Goal: Information Seeking & Learning: Learn about a topic

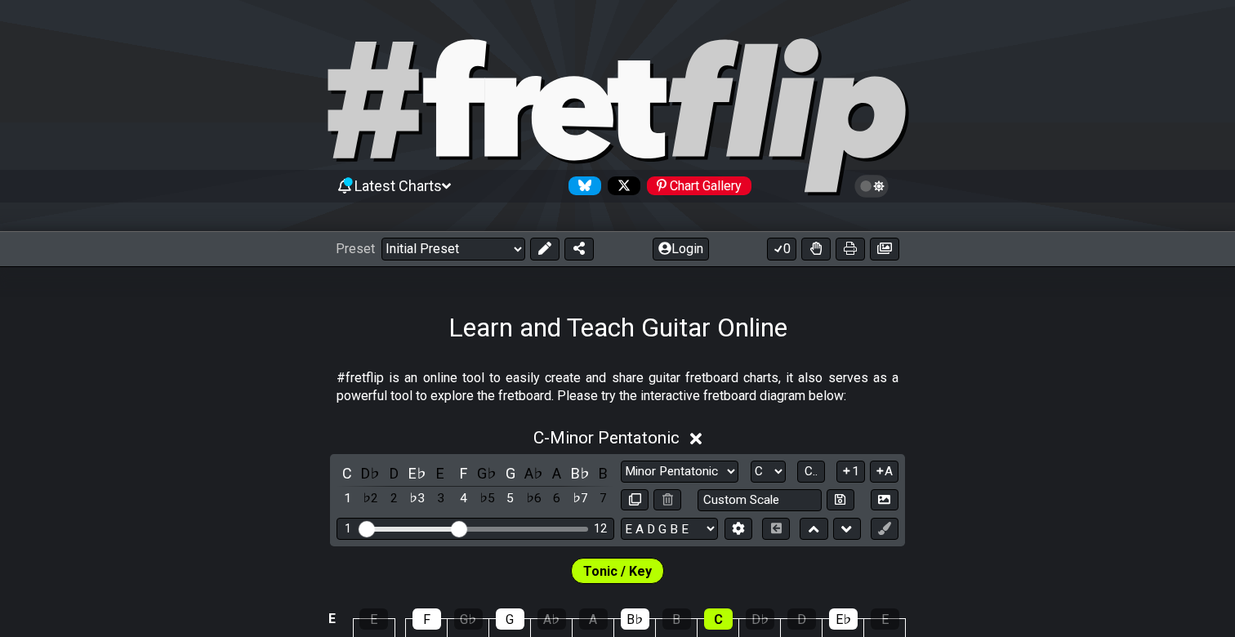
click at [697, 154] on icon at bounding box center [723, 97] width 109 height 117
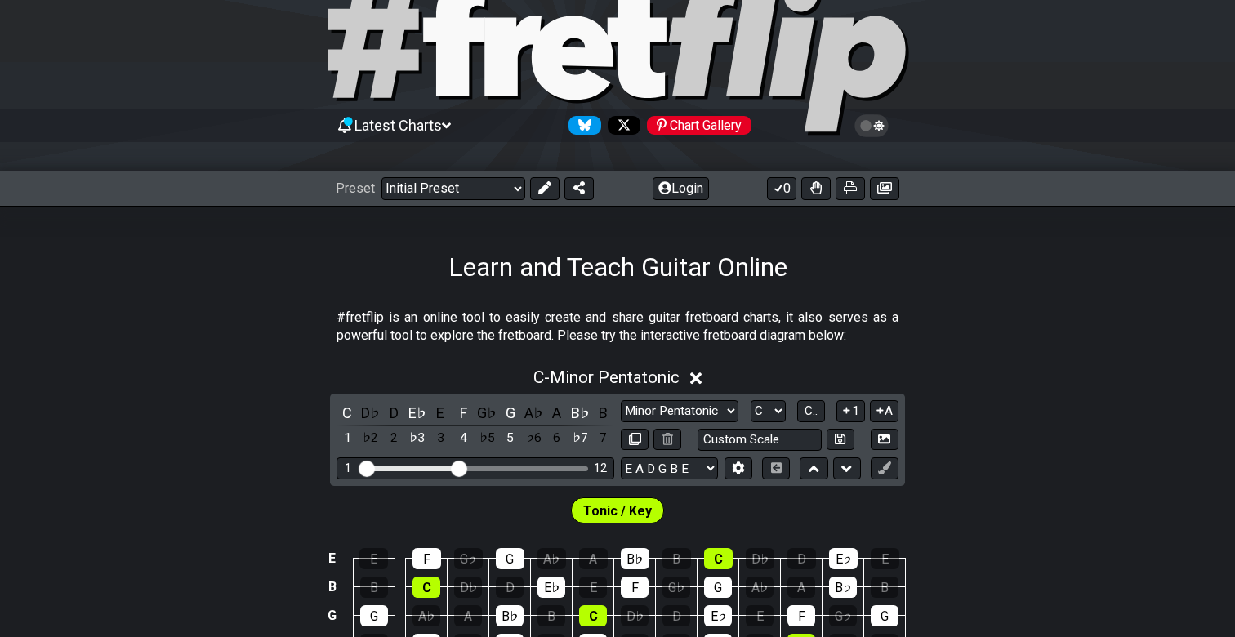
scroll to position [84, 0]
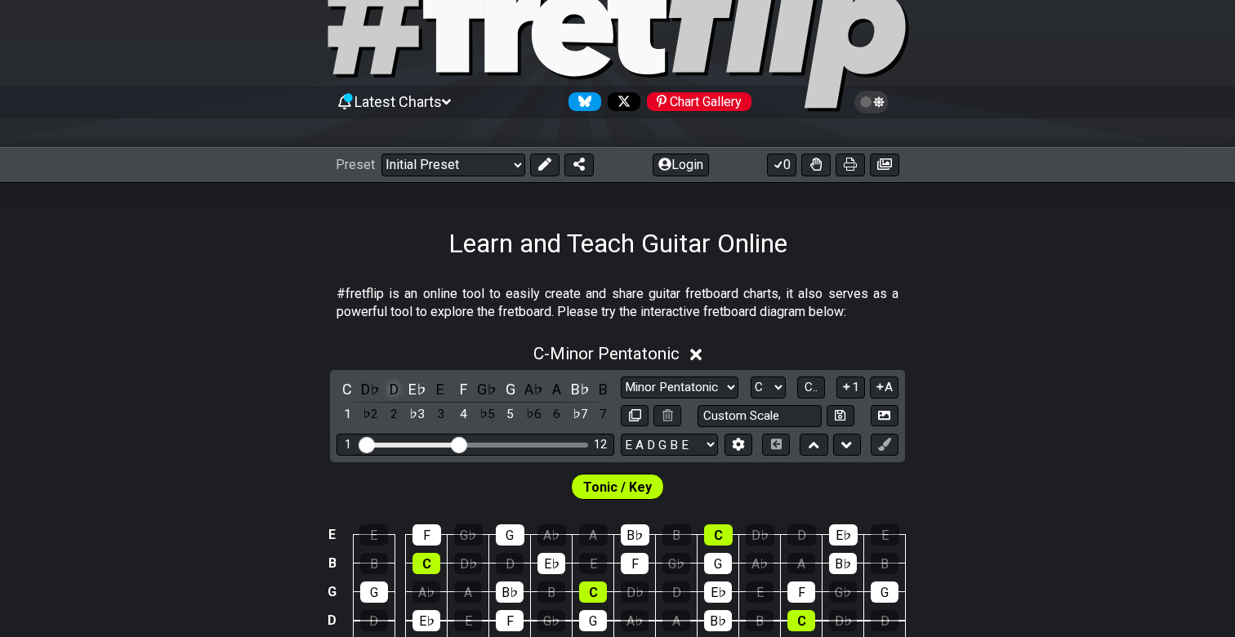
click at [386, 378] on div "D" at bounding box center [393, 389] width 21 height 22
click at [376, 384] on div "D♭" at bounding box center [370, 389] width 21 height 22
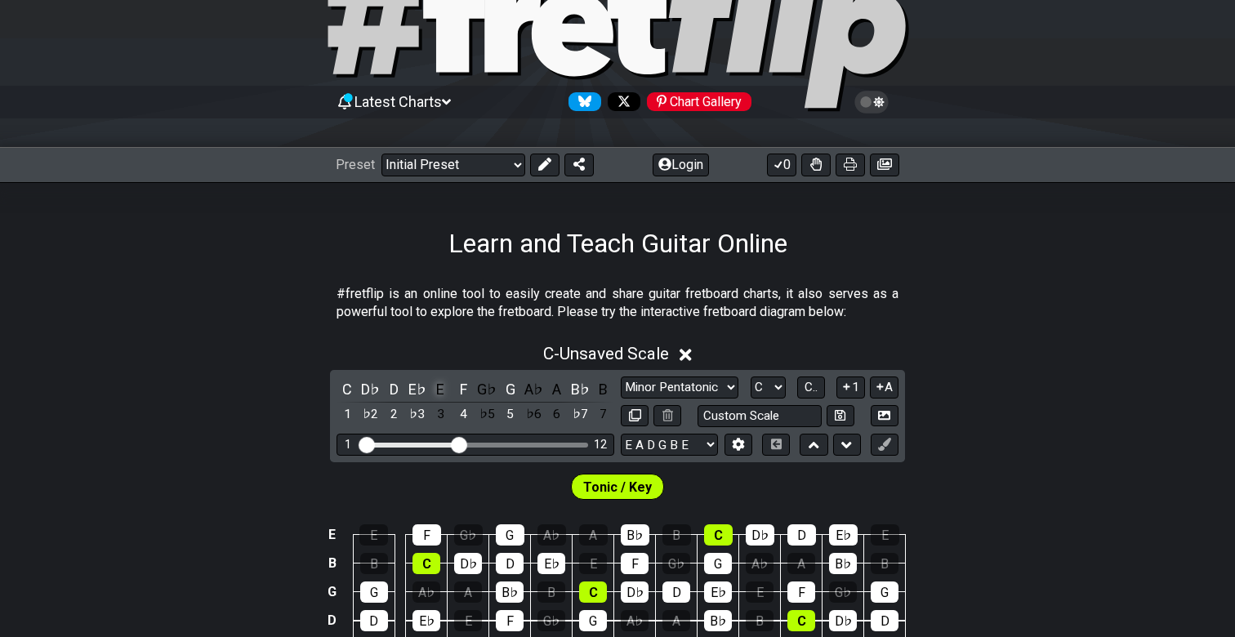
click at [438, 388] on div "E" at bounding box center [440, 389] width 21 height 22
click at [476, 388] on div "G♭" at bounding box center [486, 389] width 21 height 22
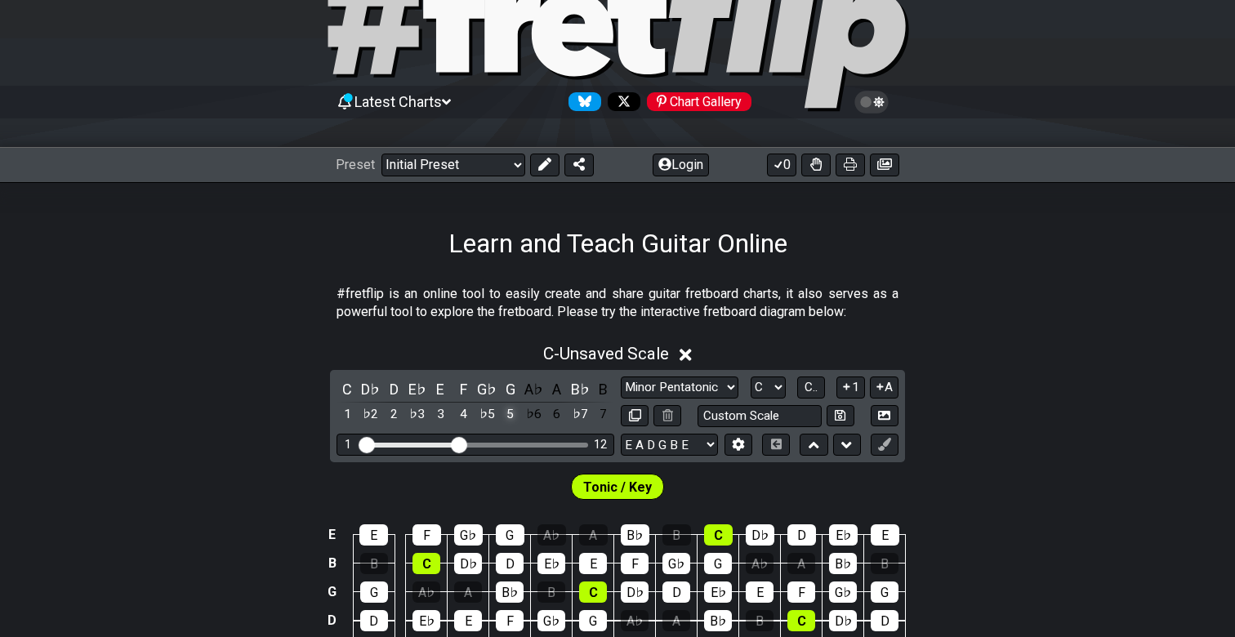
click at [517, 411] on div "5" at bounding box center [510, 414] width 21 height 22
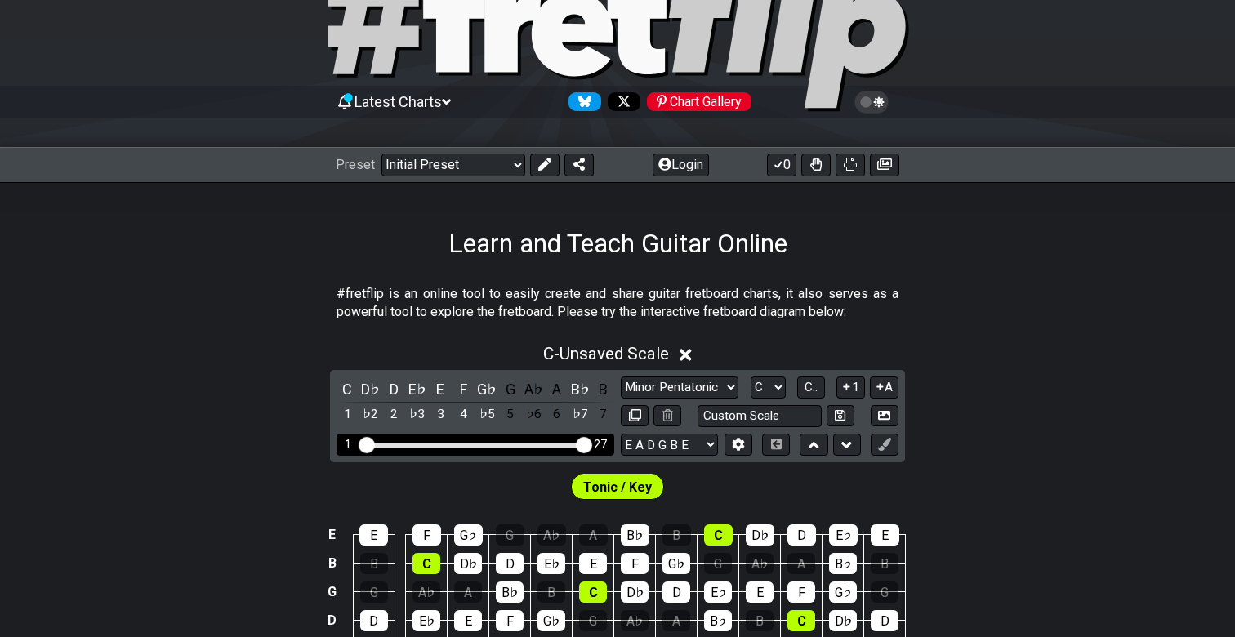
drag, startPoint x: 458, startPoint y: 437, endPoint x: 597, endPoint y: 448, distance: 139.2
click at [597, 448] on div "1 27" at bounding box center [475, 445] width 278 height 22
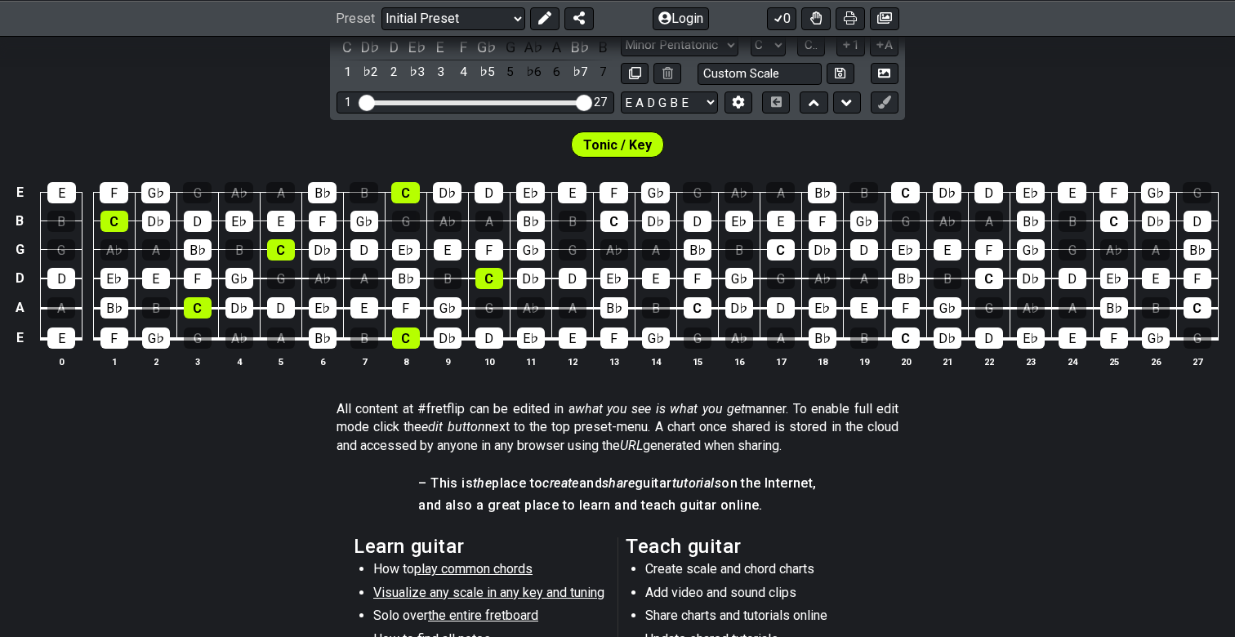
scroll to position [345, 0]
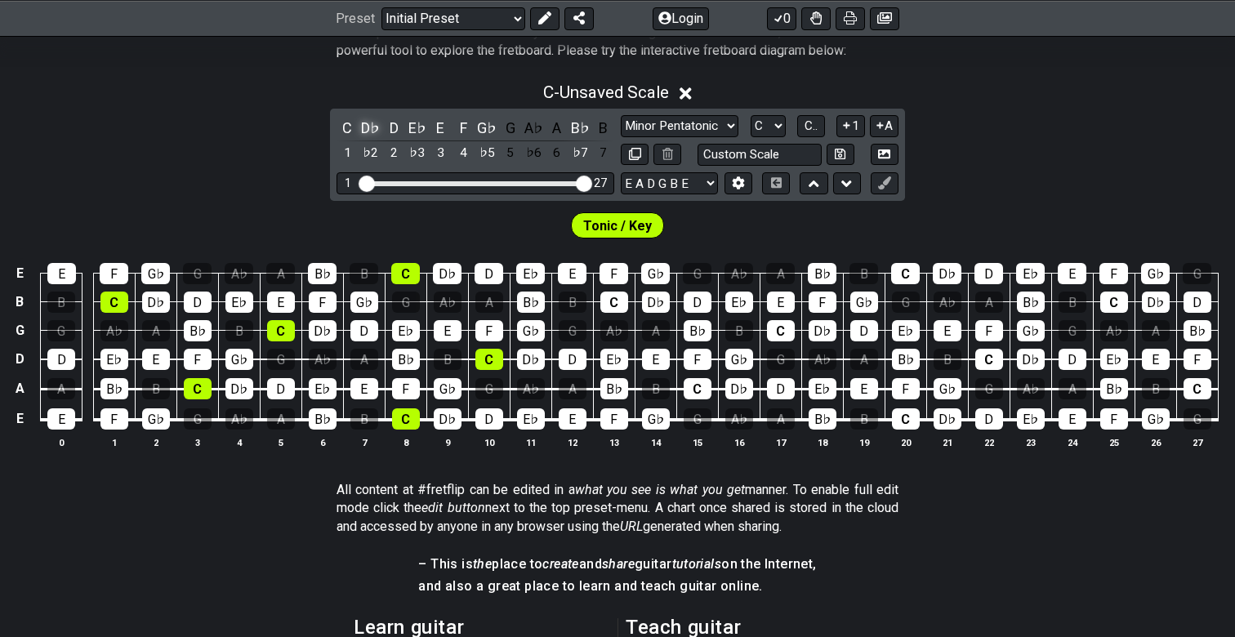
click at [370, 130] on div "D♭" at bounding box center [370, 128] width 21 height 22
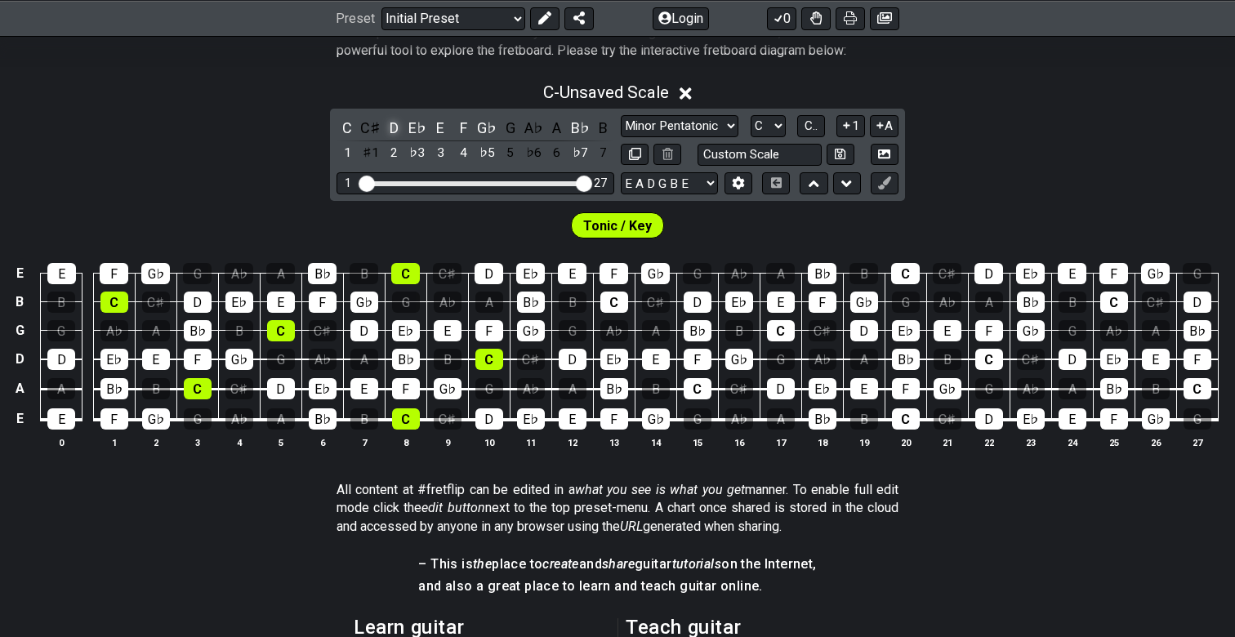
click at [388, 130] on div "D" at bounding box center [393, 128] width 21 height 22
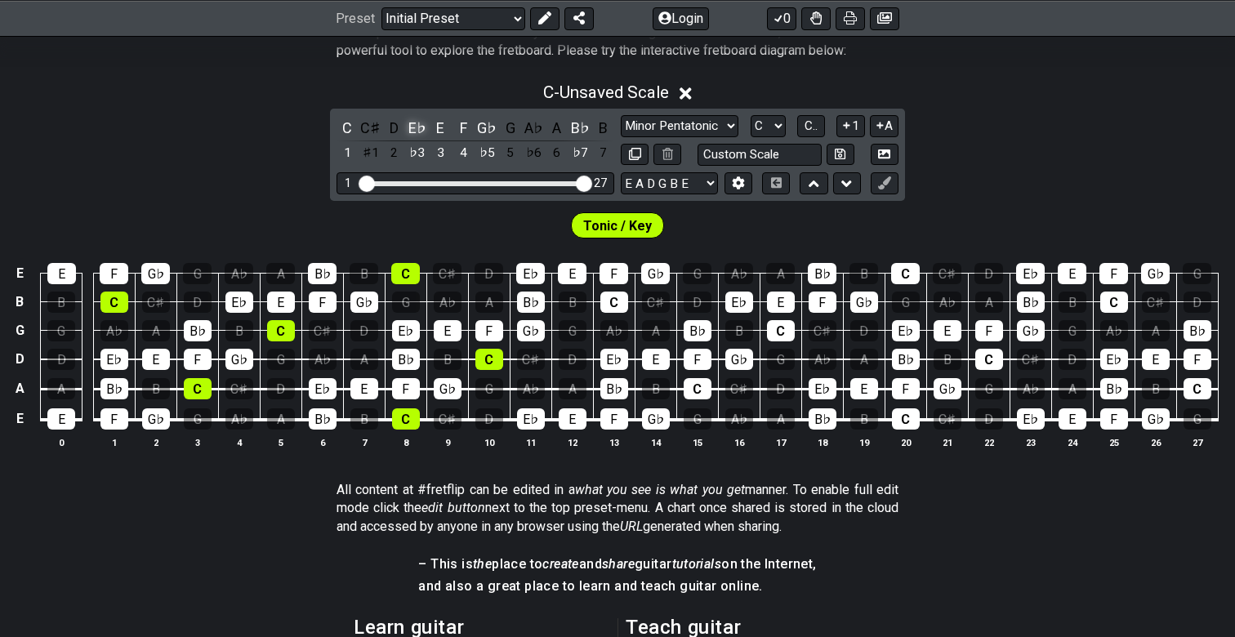
click at [407, 130] on div "E♭" at bounding box center [417, 128] width 21 height 22
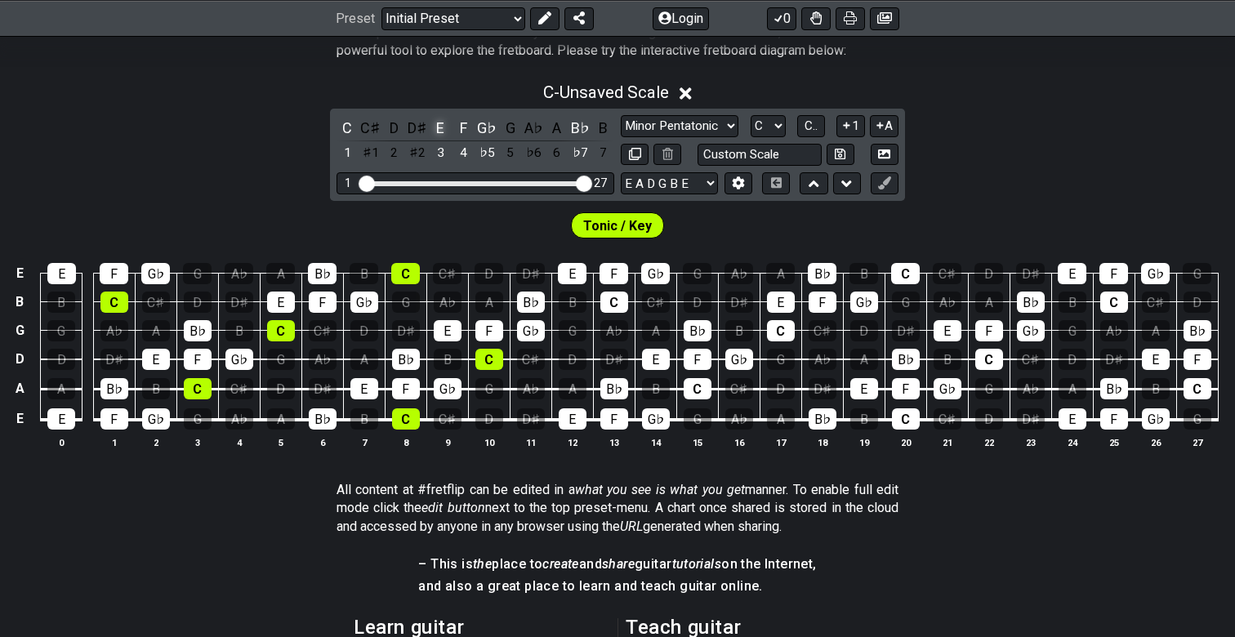
click at [436, 130] on div "E" at bounding box center [440, 128] width 21 height 22
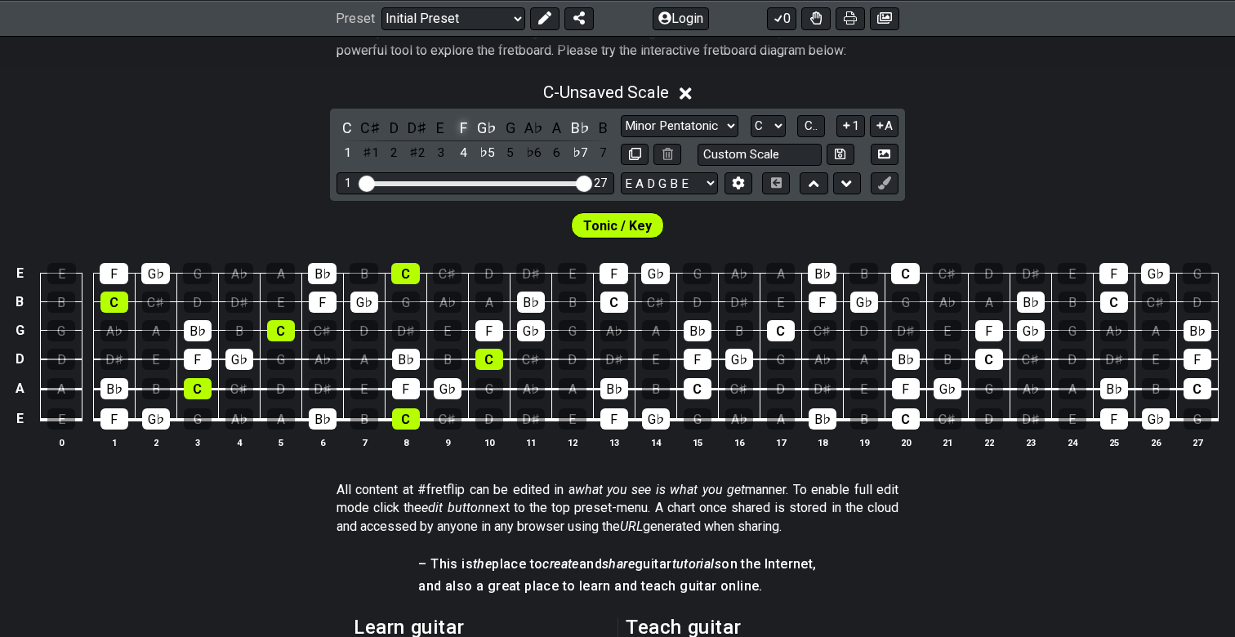
click at [460, 130] on div "F" at bounding box center [463, 128] width 21 height 22
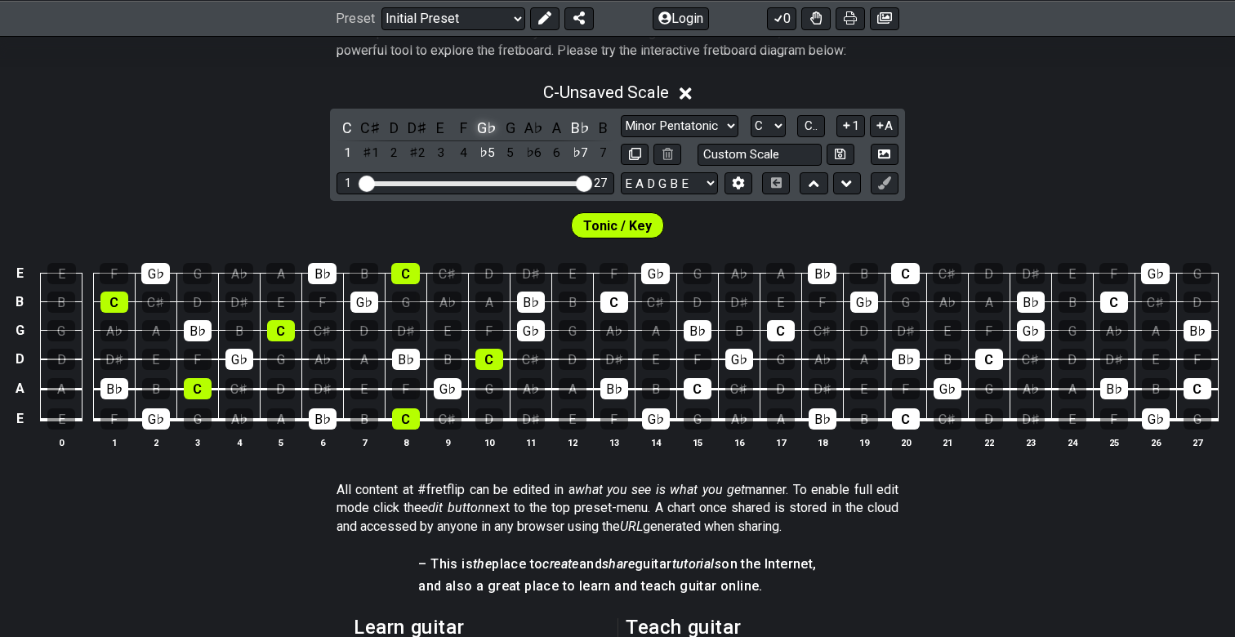
click at [477, 130] on div "G♭" at bounding box center [486, 128] width 21 height 22
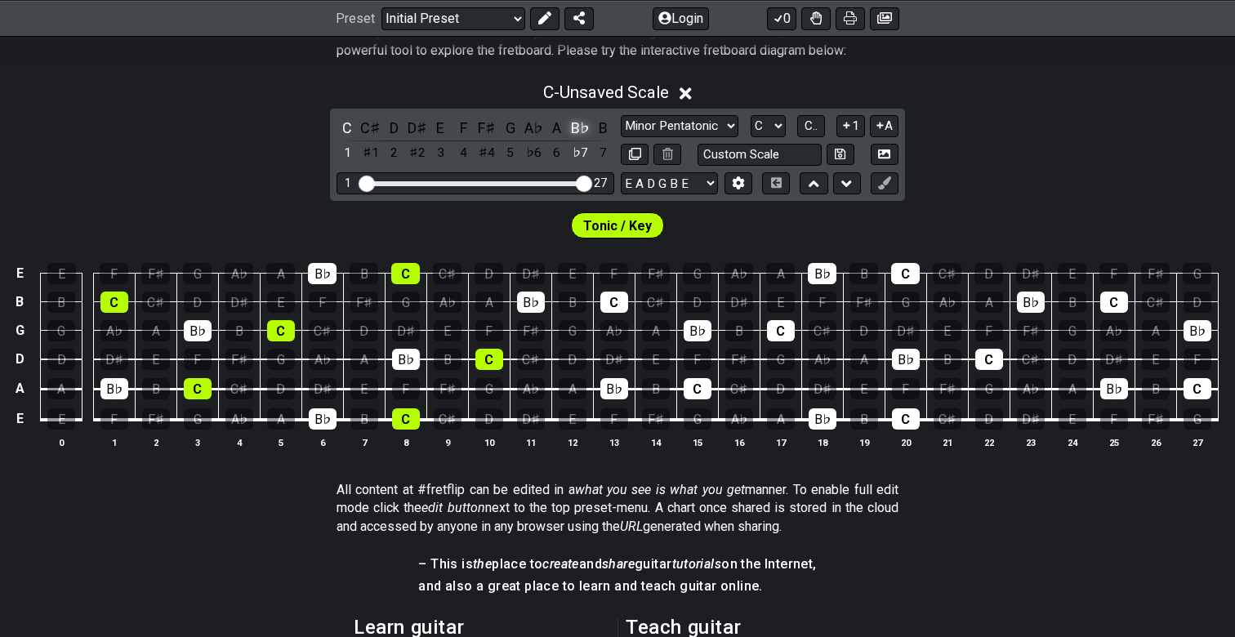
click at [573, 132] on div "B♭" at bounding box center [579, 128] width 21 height 22
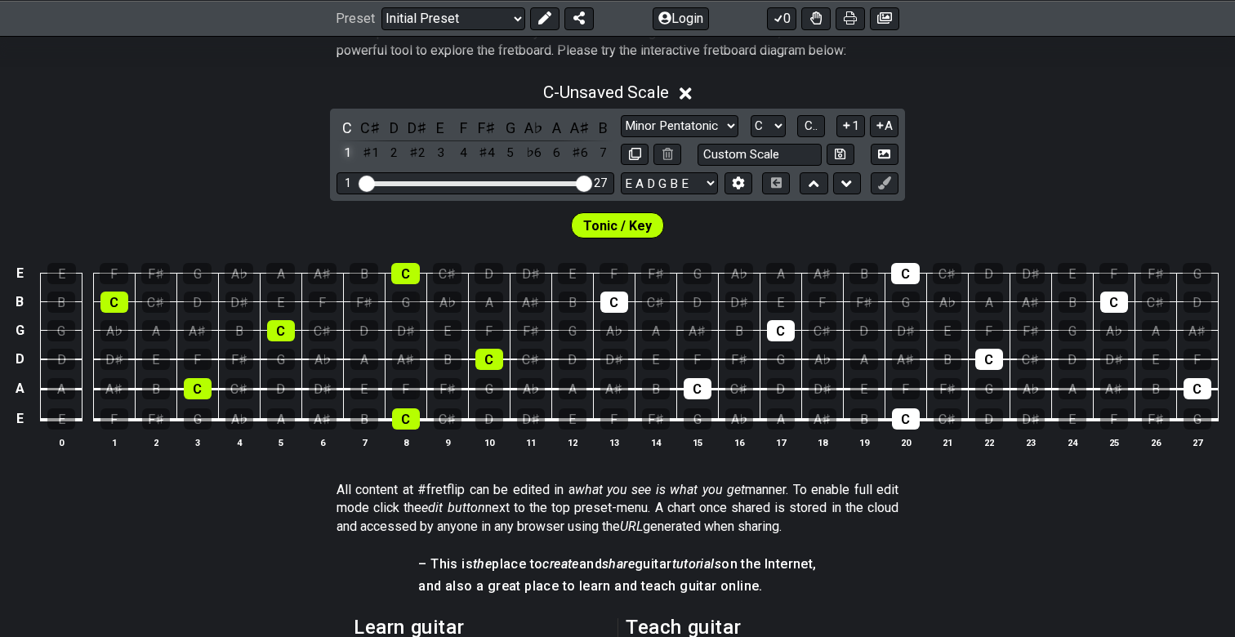
click at [347, 147] on div "1" at bounding box center [346, 153] width 21 height 22
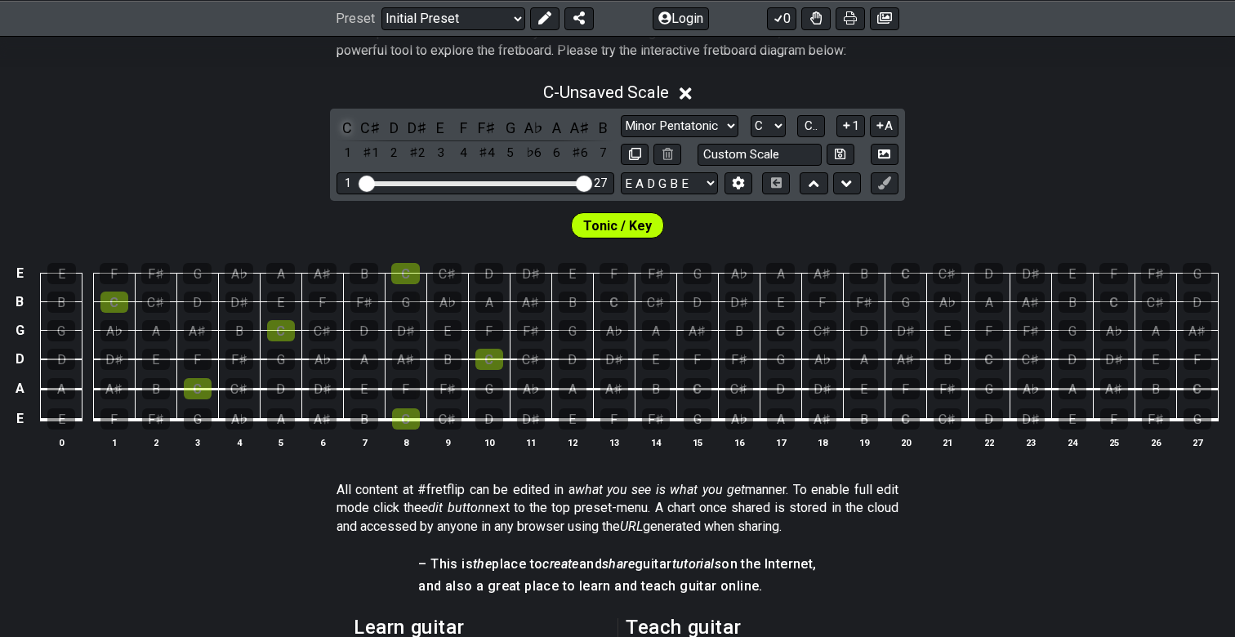
click at [342, 128] on div "C" at bounding box center [346, 128] width 21 height 22
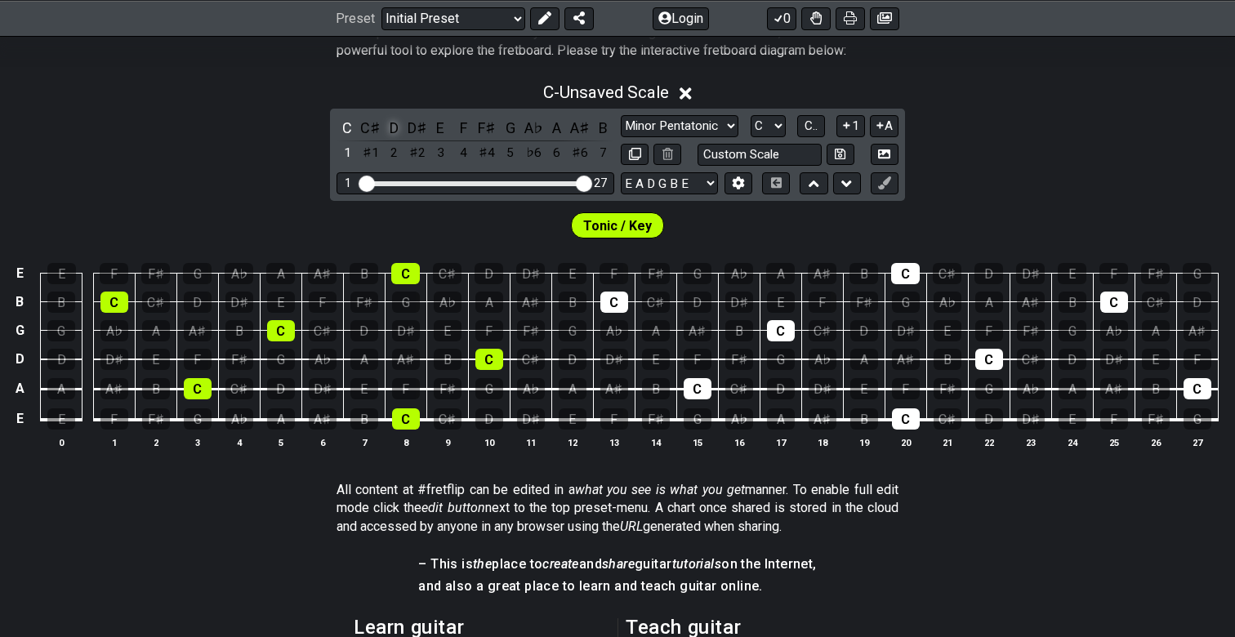
click at [399, 128] on div "D" at bounding box center [393, 128] width 21 height 22
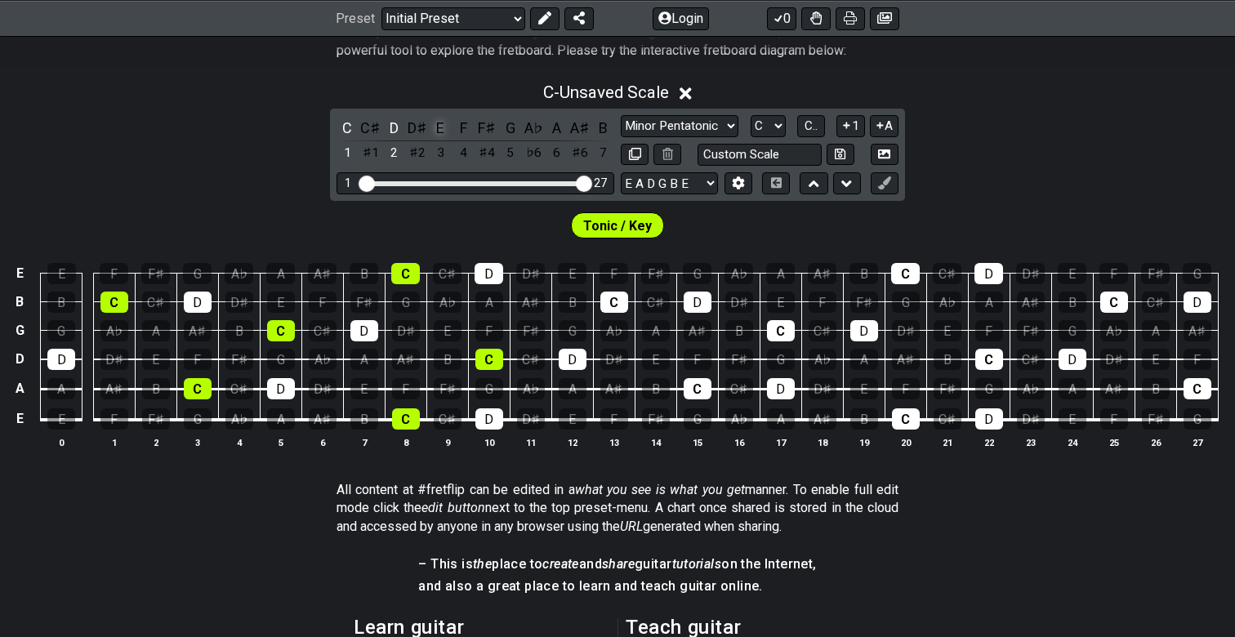
click at [446, 126] on div "E" at bounding box center [440, 128] width 21 height 22
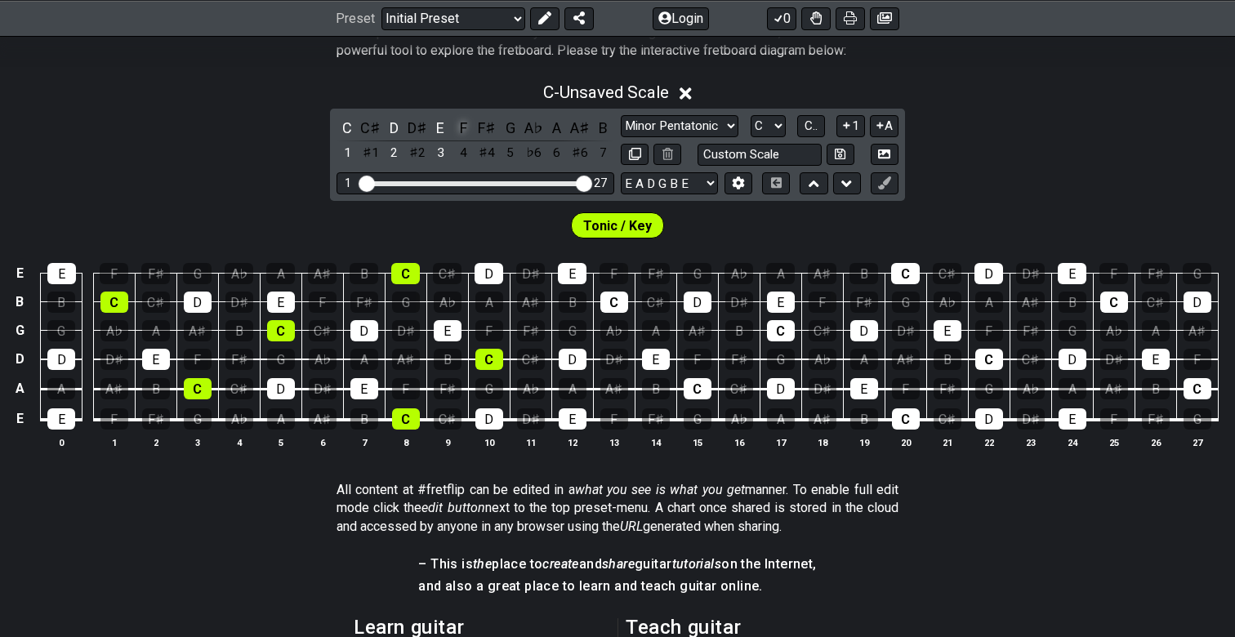
click at [466, 127] on div "F" at bounding box center [463, 128] width 21 height 22
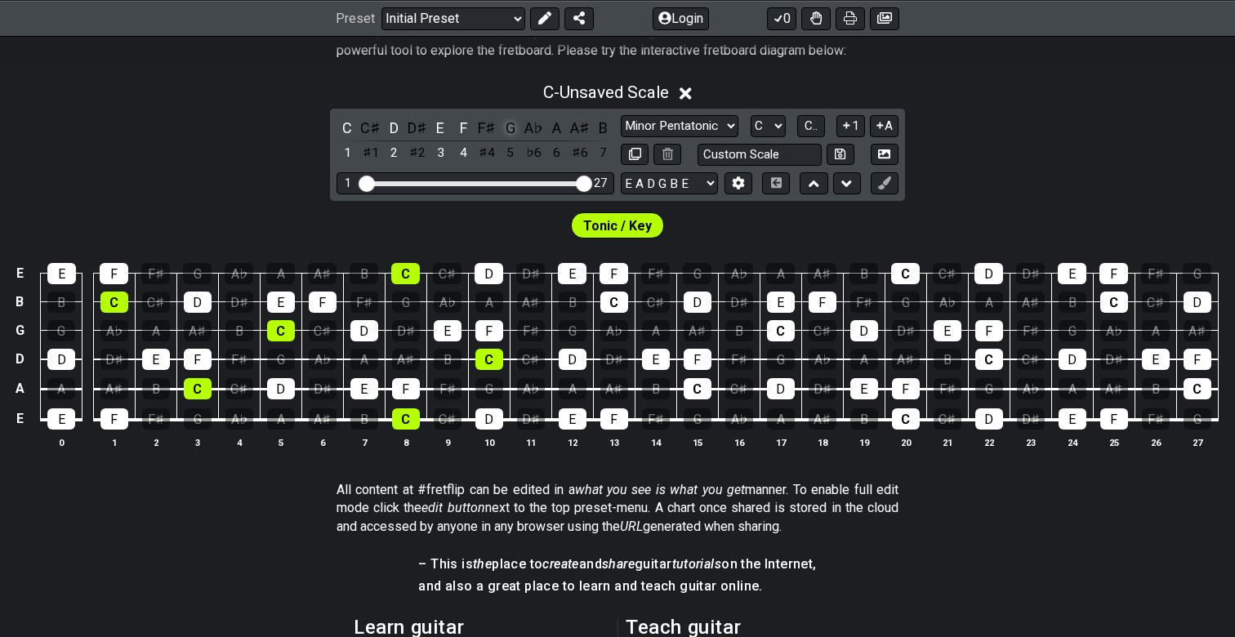
click at [501, 131] on div "G" at bounding box center [510, 128] width 21 height 22
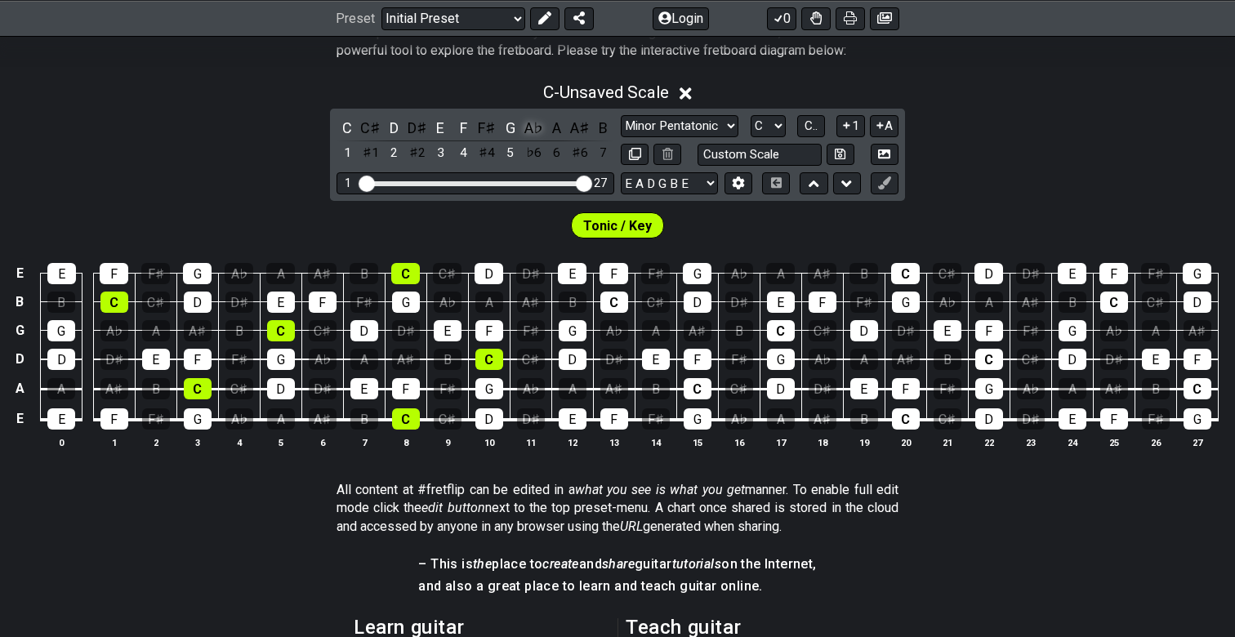
click at [542, 130] on div "A♭" at bounding box center [533, 128] width 21 height 22
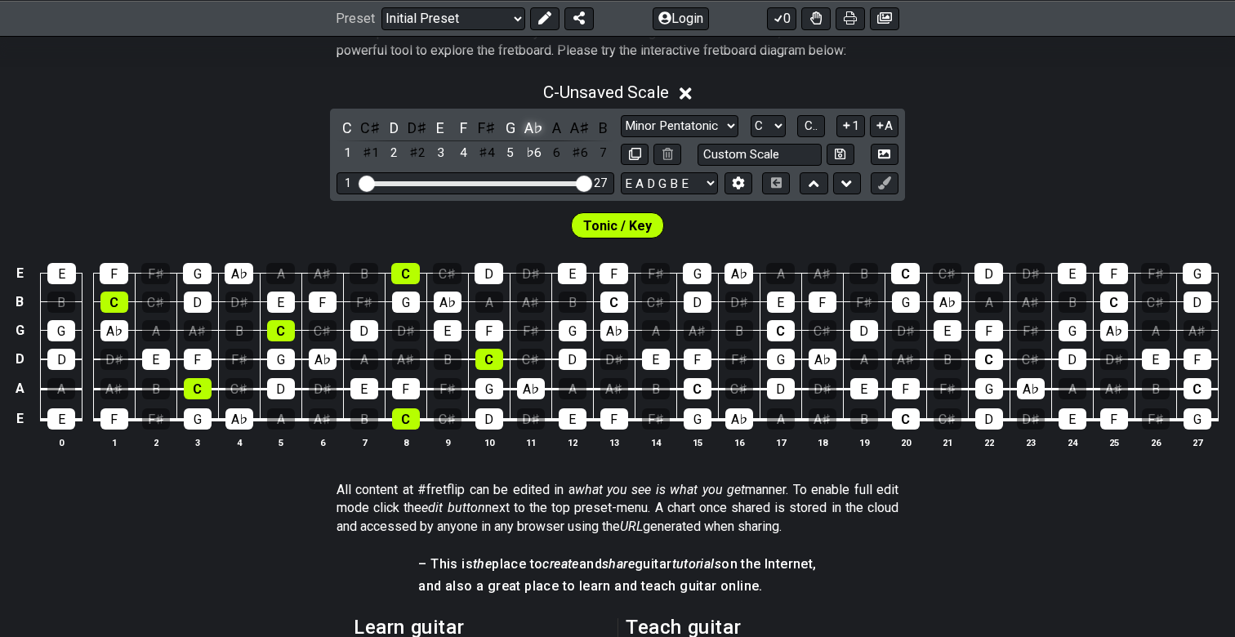
click at [541, 127] on div "A♭" at bounding box center [533, 128] width 21 height 22
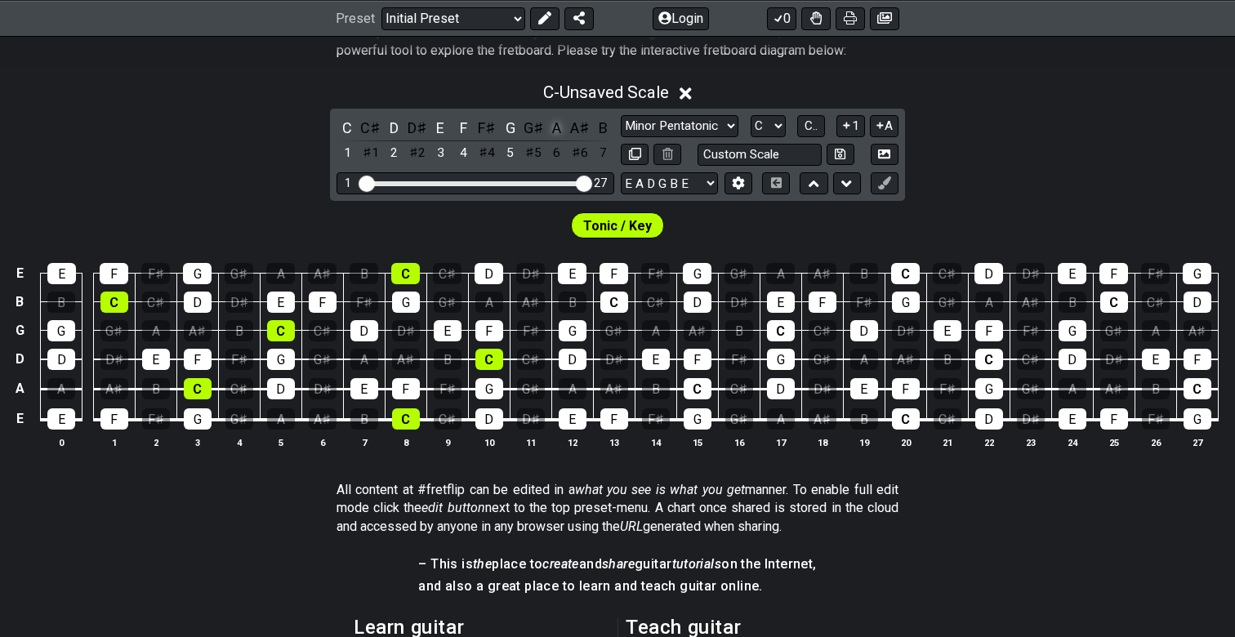
click at [554, 127] on div "A" at bounding box center [556, 128] width 21 height 22
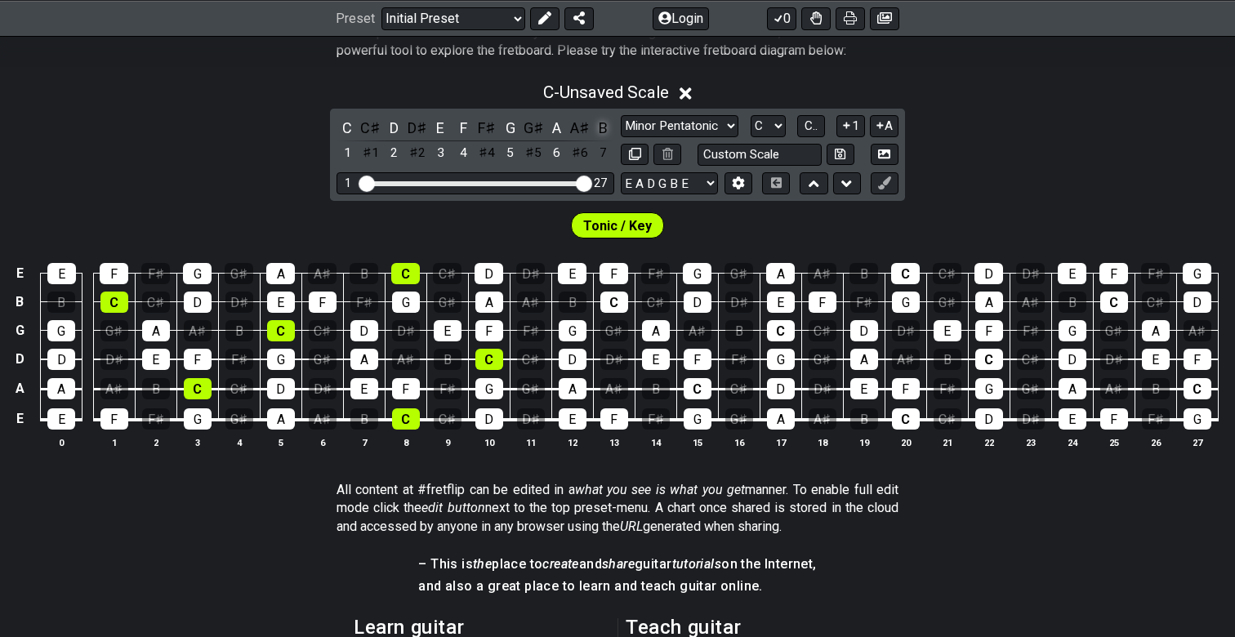
click at [595, 133] on div "B" at bounding box center [603, 128] width 21 height 22
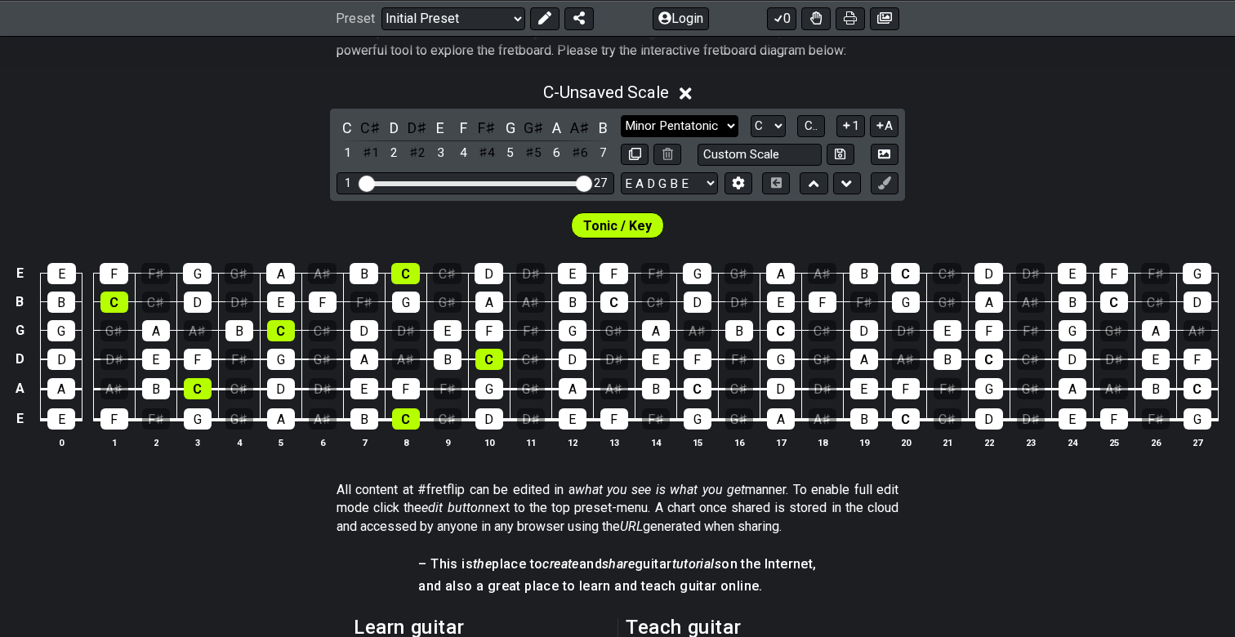
select select "Minor Pentatonic"
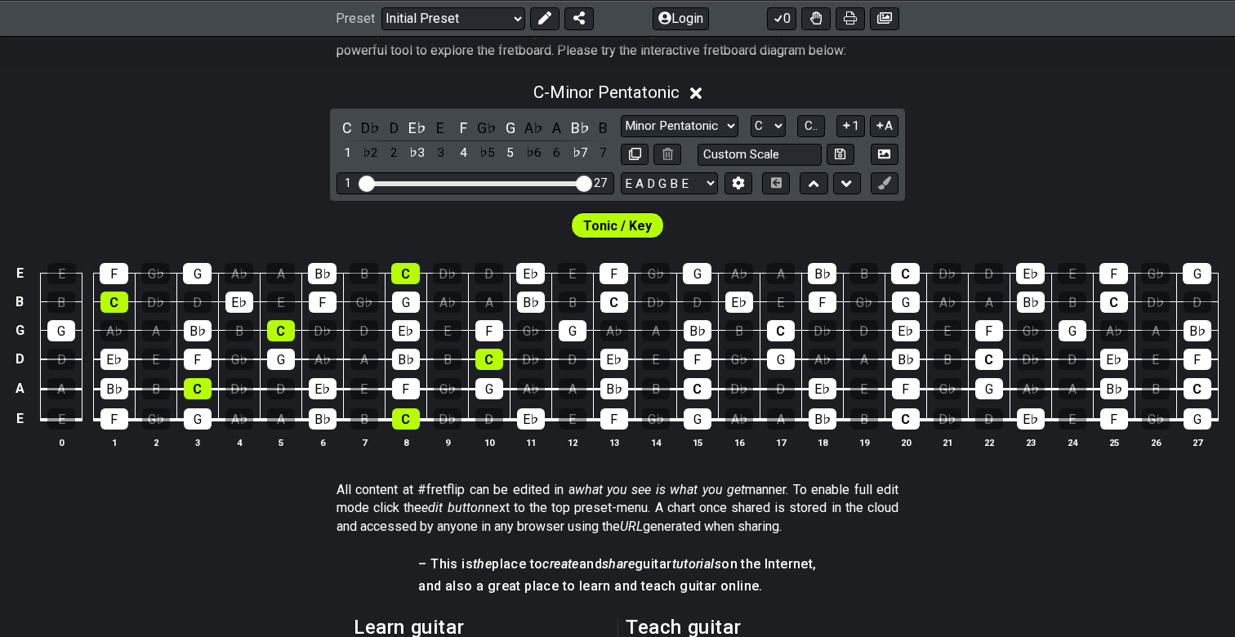
drag, startPoint x: 577, startPoint y: 256, endPoint x: 555, endPoint y: 317, distance: 65.4
click at [555, 317] on tbody "E E F G♭ G A♭ A B♭ B C D♭ D E♭ E F G♭ G A♭ A B♭ B C D♭ D E♭ E F G♭ G B B C D♭ D…" at bounding box center [614, 341] width 1208 height 192
